Goal: Information Seeking & Learning: Learn about a topic

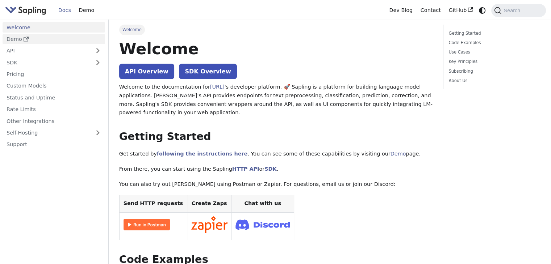
click at [46, 35] on link "Demo" at bounding box center [54, 39] width 102 height 11
